Goal: Entertainment & Leisure: Browse casually

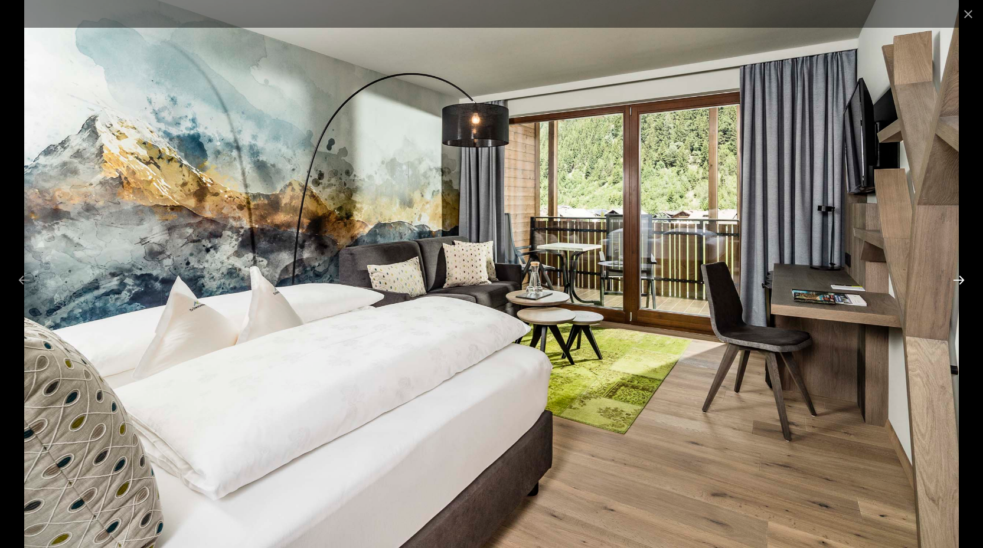
click at [958, 279] on button "Next slide" at bounding box center [958, 280] width 25 height 23
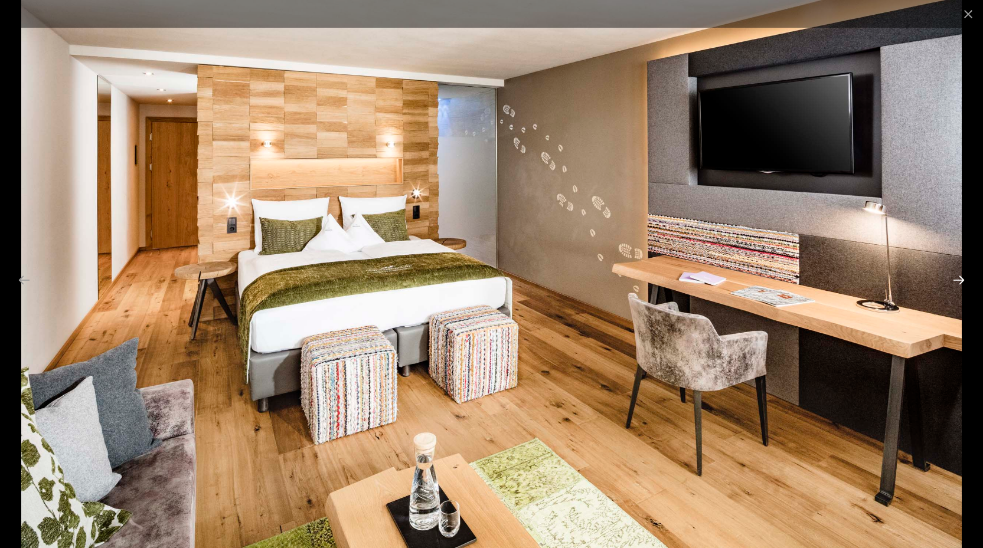
click at [958, 279] on button "Next slide" at bounding box center [958, 280] width 25 height 23
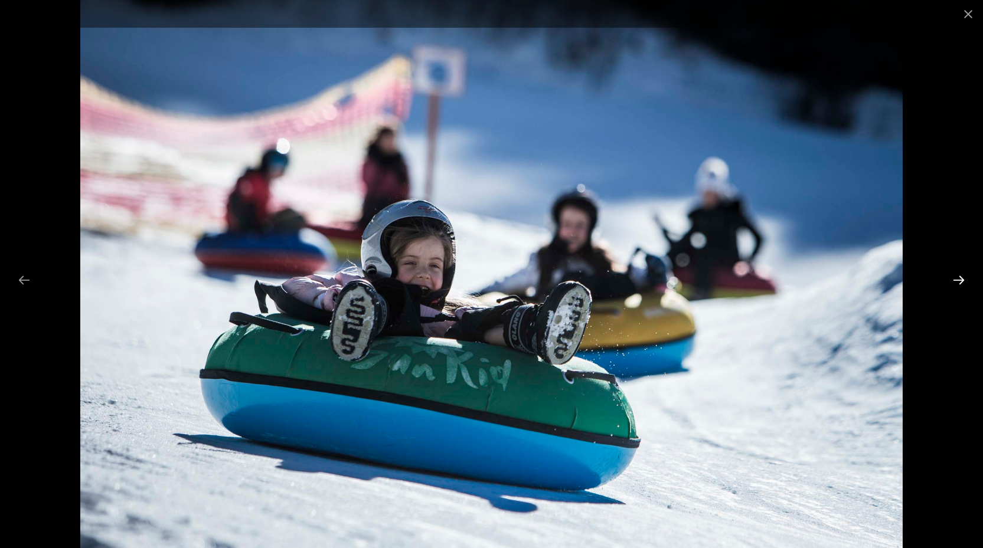
click at [958, 279] on button "Next slide" at bounding box center [958, 280] width 25 height 23
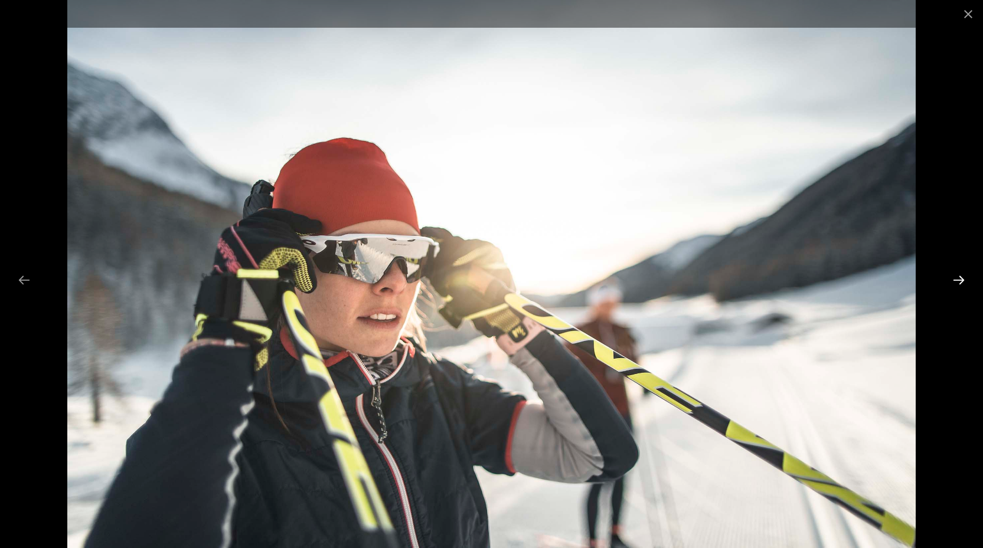
click at [958, 279] on button "Next slide" at bounding box center [958, 280] width 25 height 23
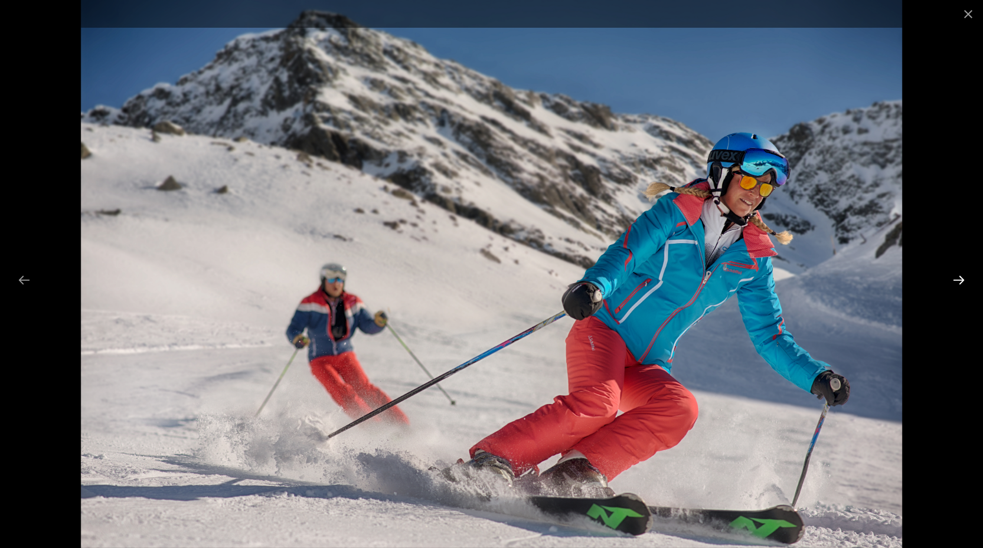
click at [959, 280] on button "Next slide" at bounding box center [958, 280] width 25 height 23
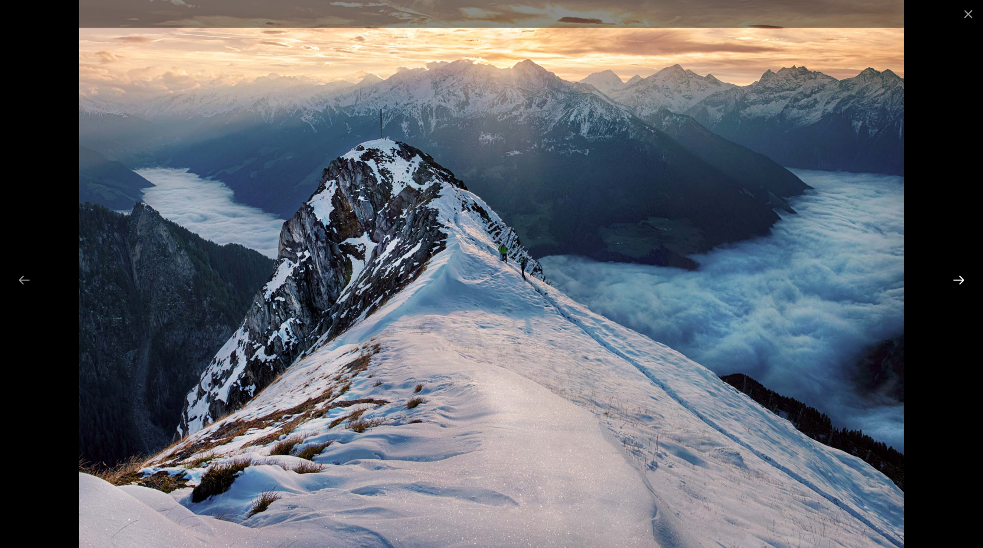
click at [953, 279] on button "Next slide" at bounding box center [958, 280] width 25 height 23
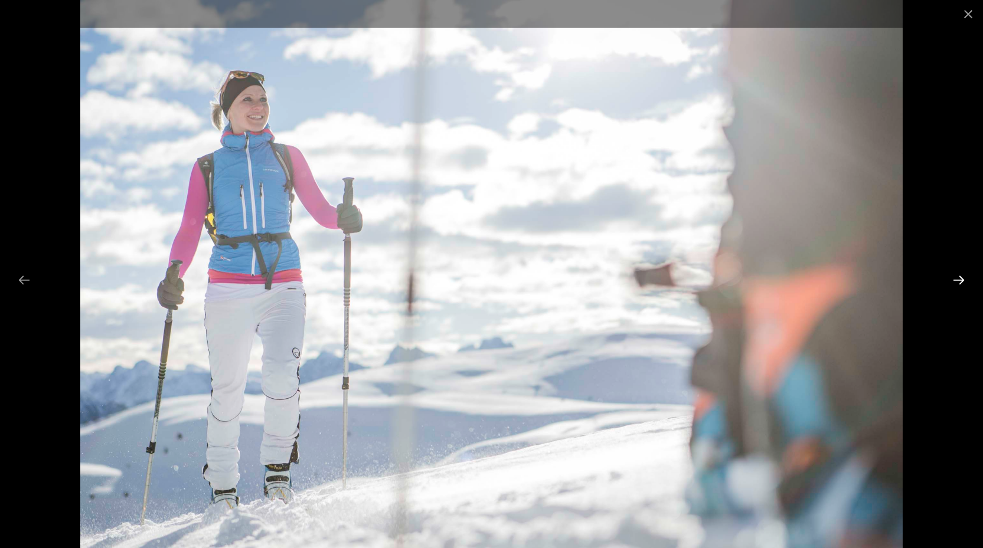
click at [957, 277] on button "Next slide" at bounding box center [958, 280] width 25 height 23
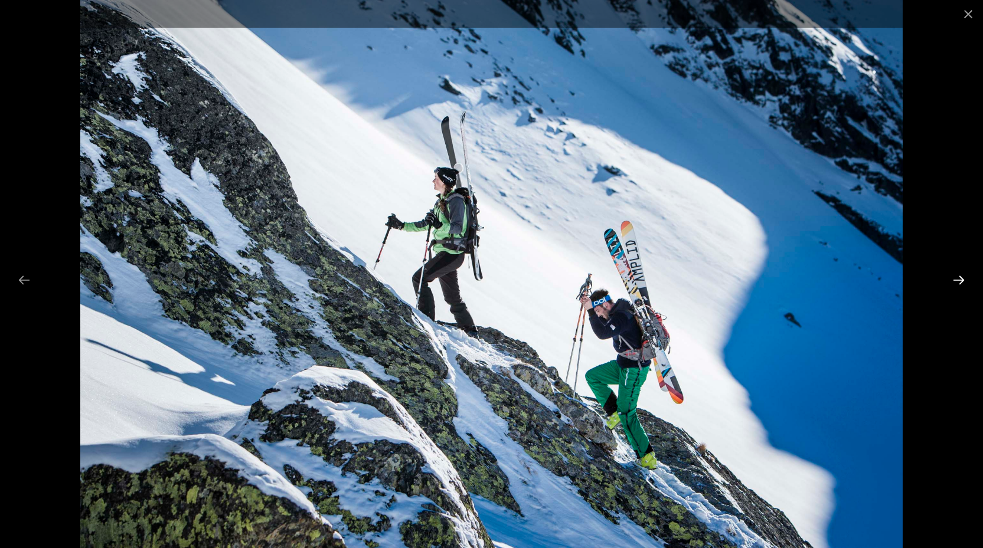
click at [959, 277] on button "Next slide" at bounding box center [958, 280] width 25 height 23
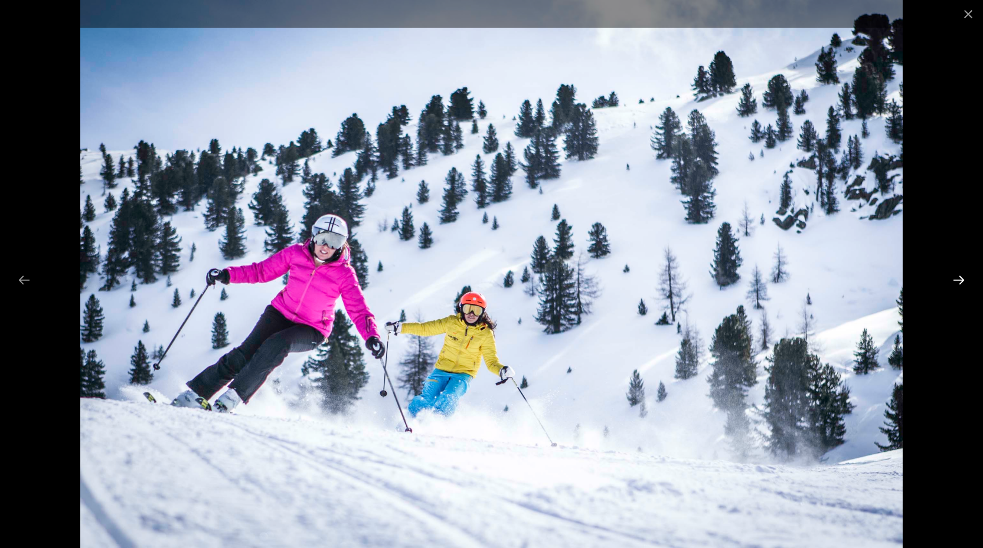
click at [959, 277] on button "Next slide" at bounding box center [958, 280] width 25 height 23
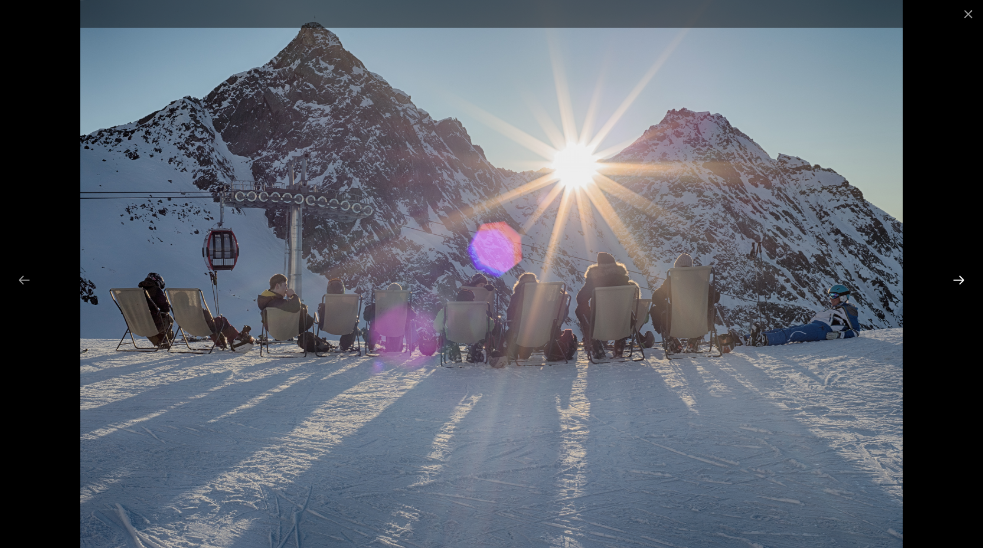
click at [959, 277] on button "Next slide" at bounding box center [958, 280] width 25 height 23
